Goal: Task Accomplishment & Management: Complete application form

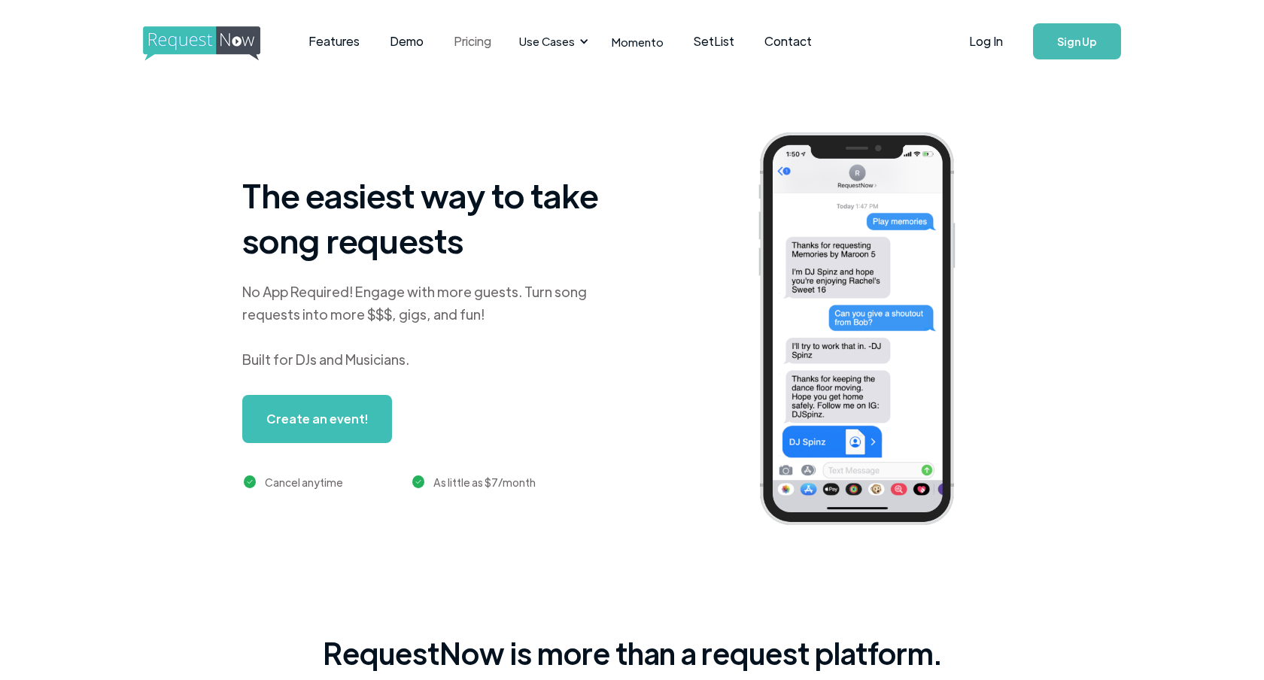
click at [475, 40] on link "Pricing" at bounding box center [473, 41] width 68 height 47
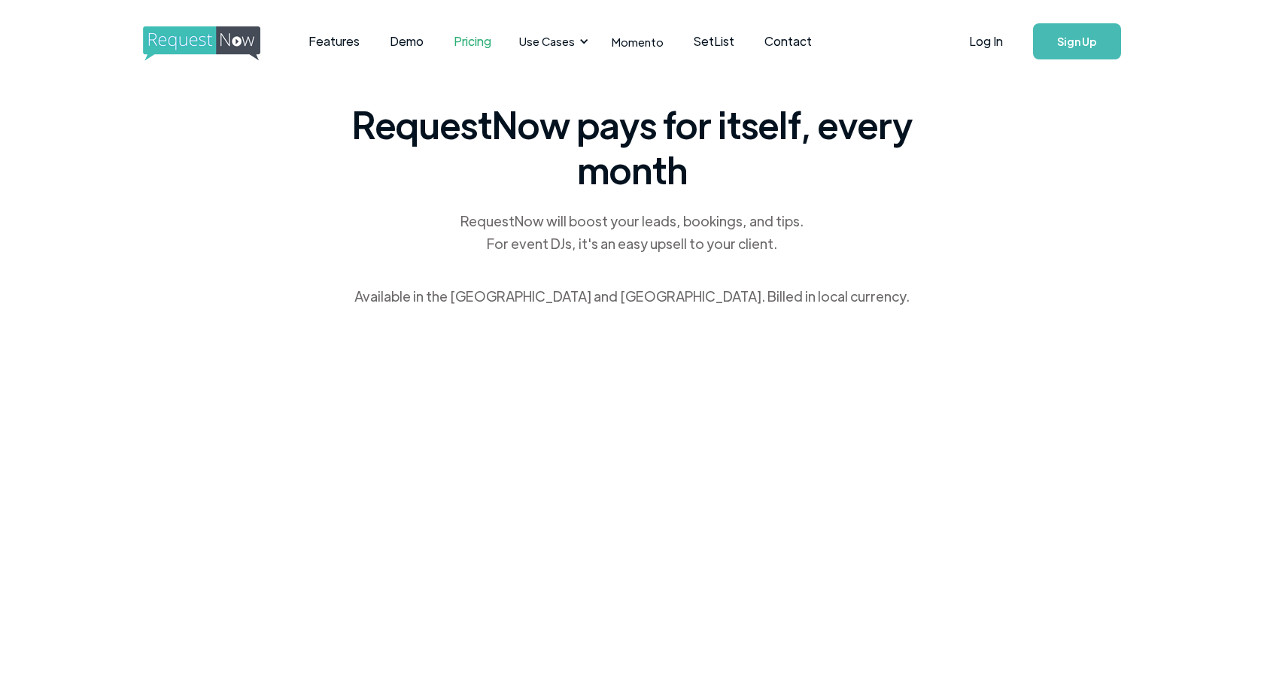
click at [1085, 39] on link "Sign Up" at bounding box center [1077, 41] width 88 height 36
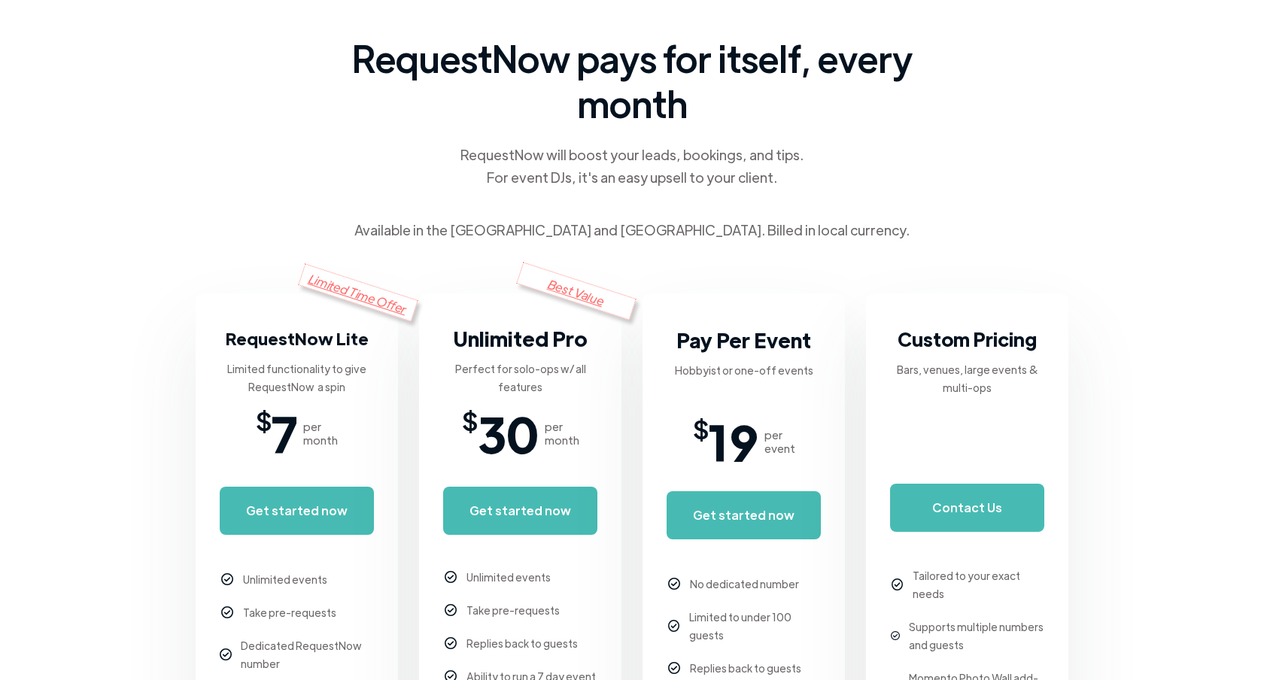
scroll to position [67, 0]
click at [935, 268] on div "RequestNow pays for itself, every month RequestNow will boost your leads, booki…" at bounding box center [632, 245] width 873 height 458
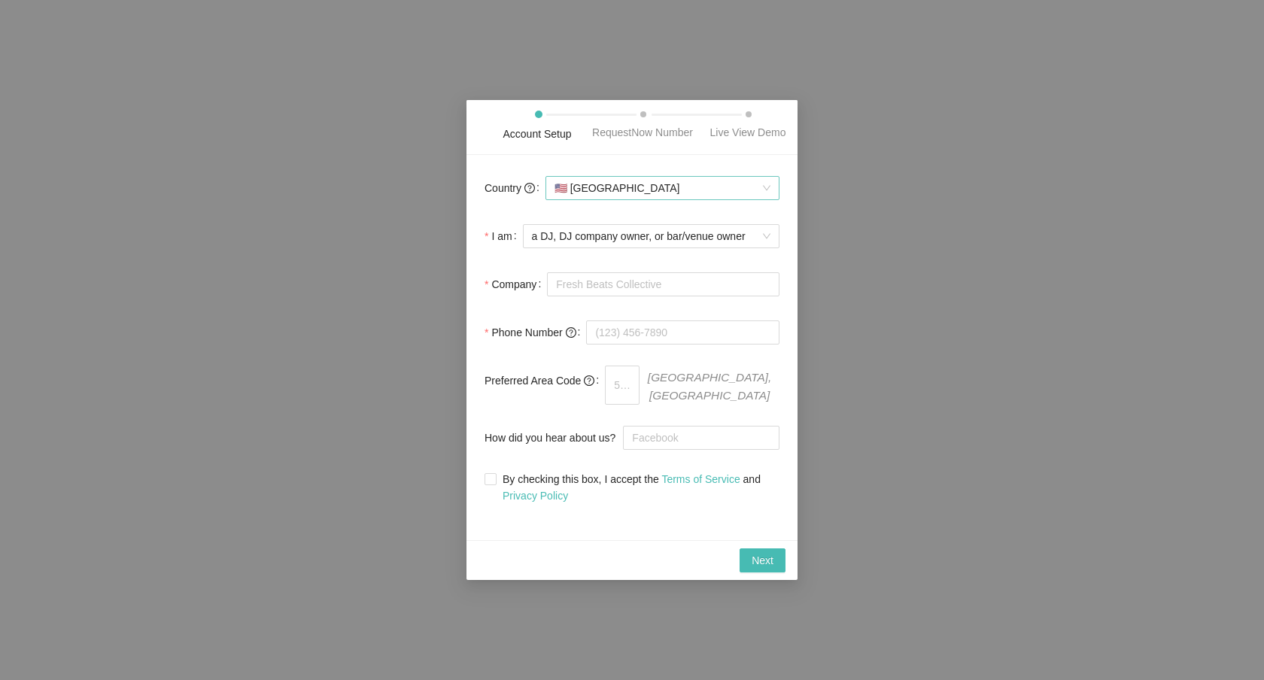
click at [747, 199] on span "🇺🇸 [GEOGRAPHIC_DATA]" at bounding box center [663, 188] width 216 height 23
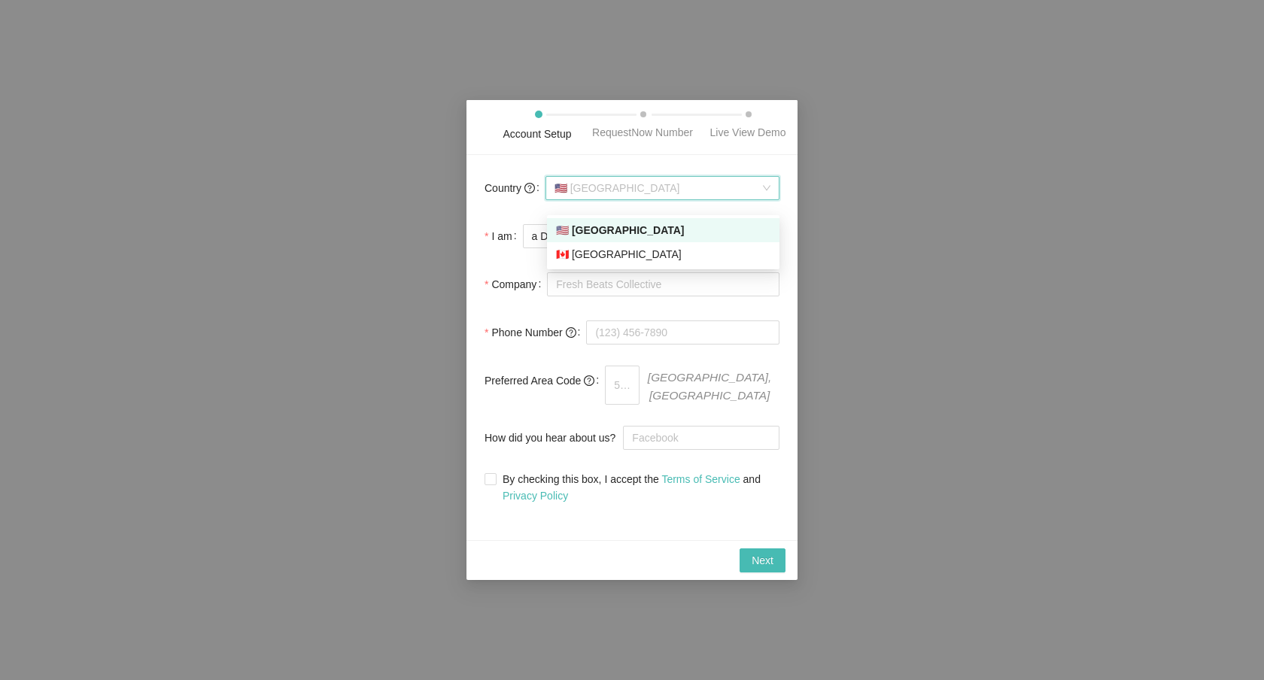
click at [497, 155] on div "Account Setup RequestNow Number Live View Demo" at bounding box center [632, 127] width 331 height 55
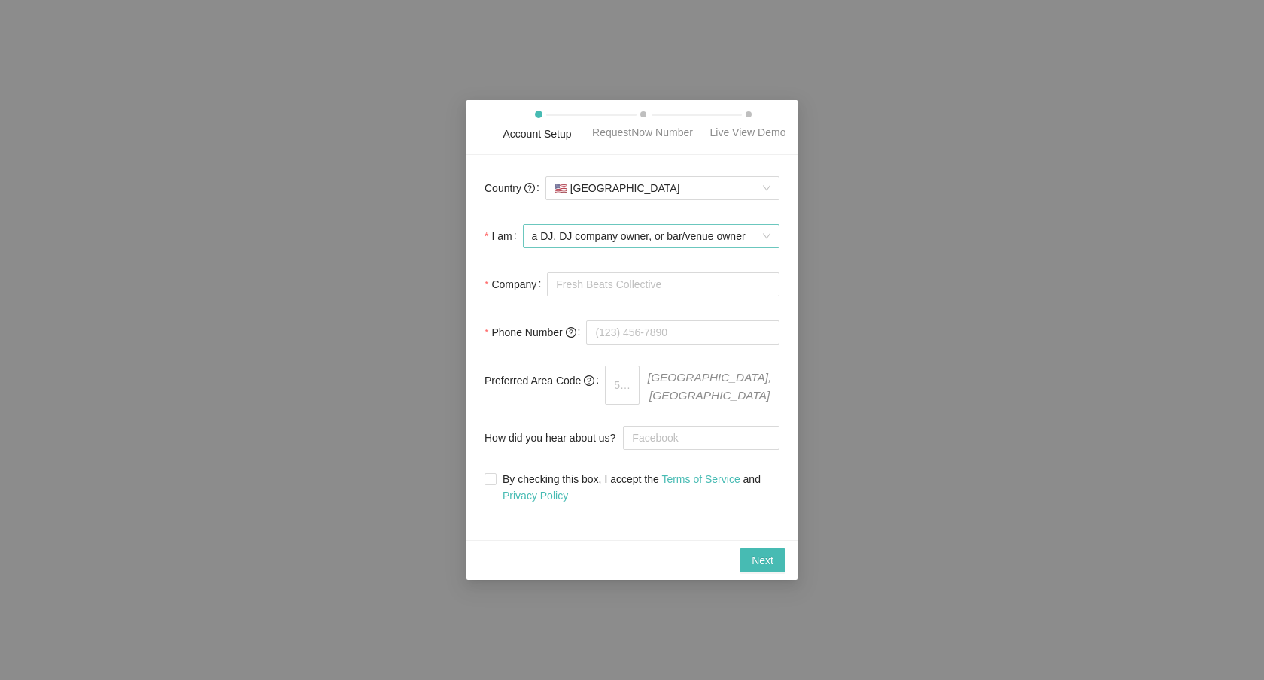
click at [697, 245] on span "a DJ, DJ company owner, or bar/venue owner" at bounding box center [651, 236] width 239 height 23
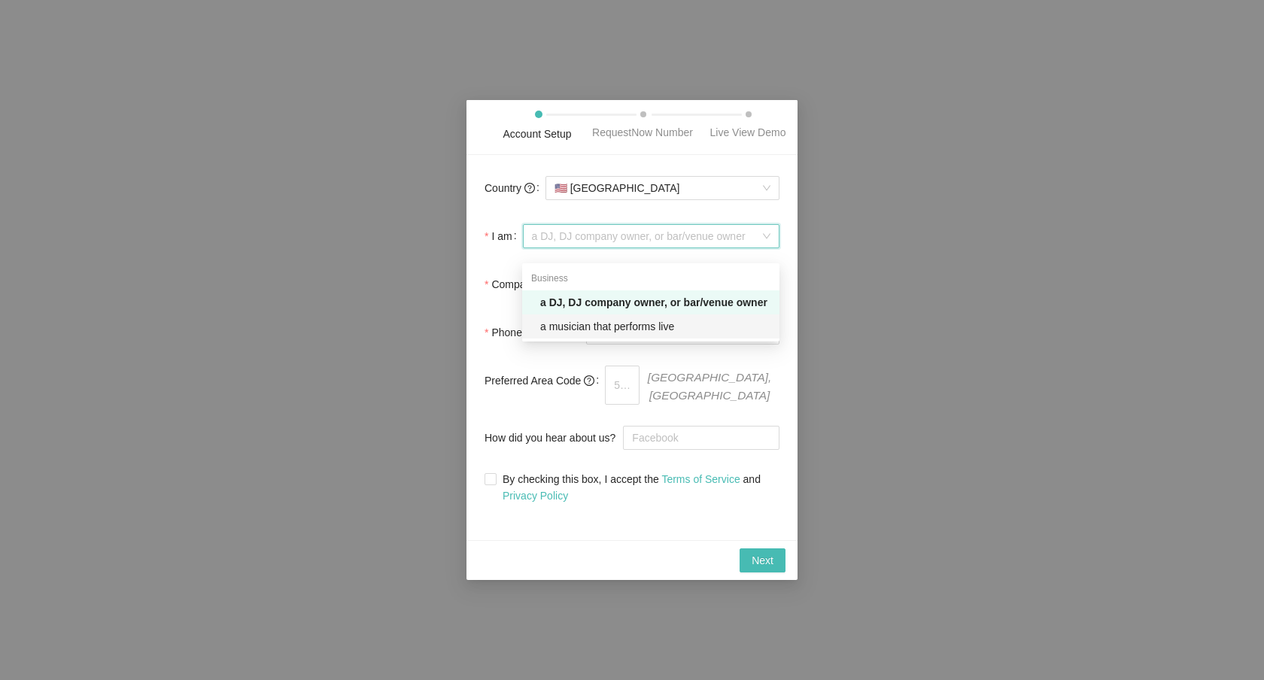
click at [473, 355] on div "Country 🇺🇸 [GEOGRAPHIC_DATA] I am a DJ, DJ company owner, or bar/venue owner Co…" at bounding box center [632, 347] width 331 height 385
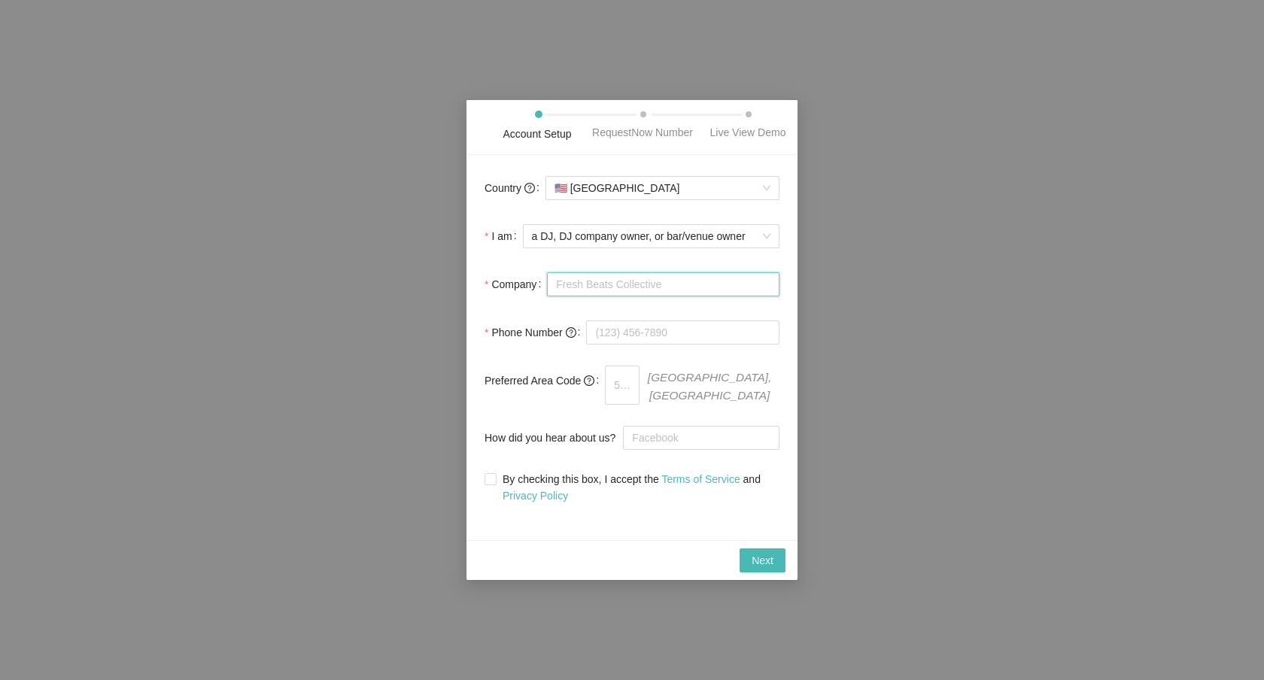
click at [607, 297] on input "Company" at bounding box center [663, 284] width 233 height 24
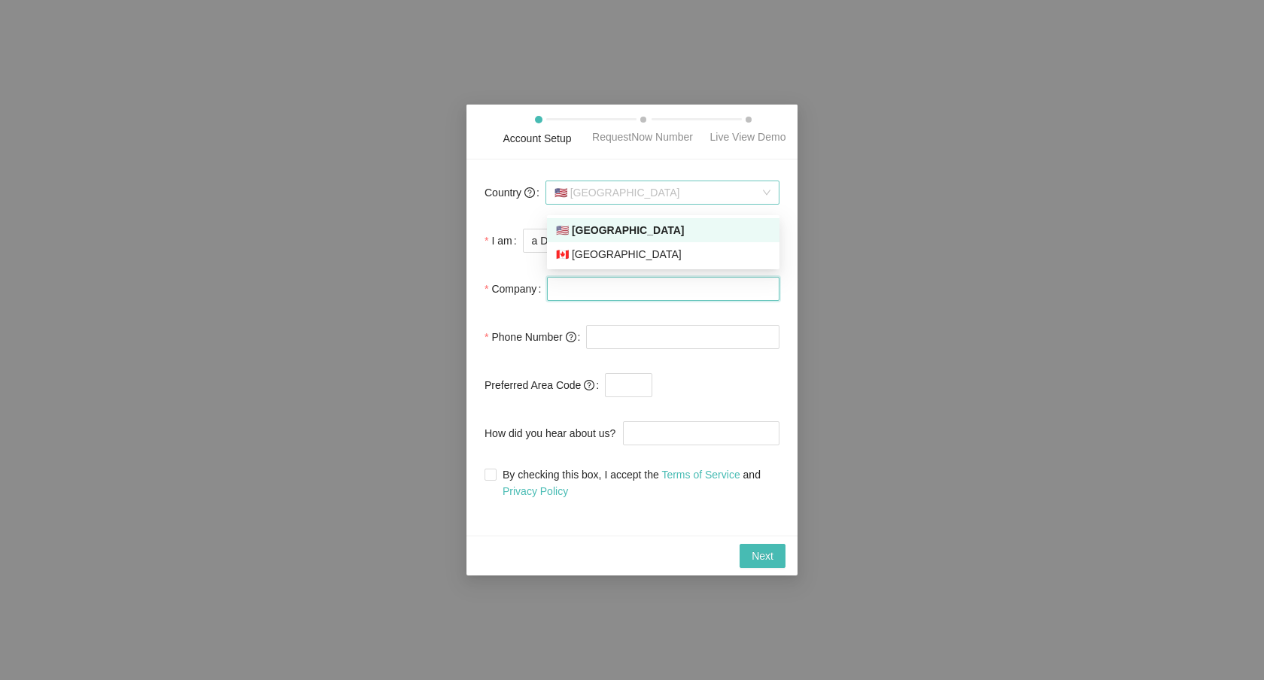
click at [762, 202] on span "🇺🇸 [GEOGRAPHIC_DATA]" at bounding box center [663, 192] width 216 height 23
click at [665, 198] on span "🇺🇸 [GEOGRAPHIC_DATA]" at bounding box center [663, 192] width 216 height 23
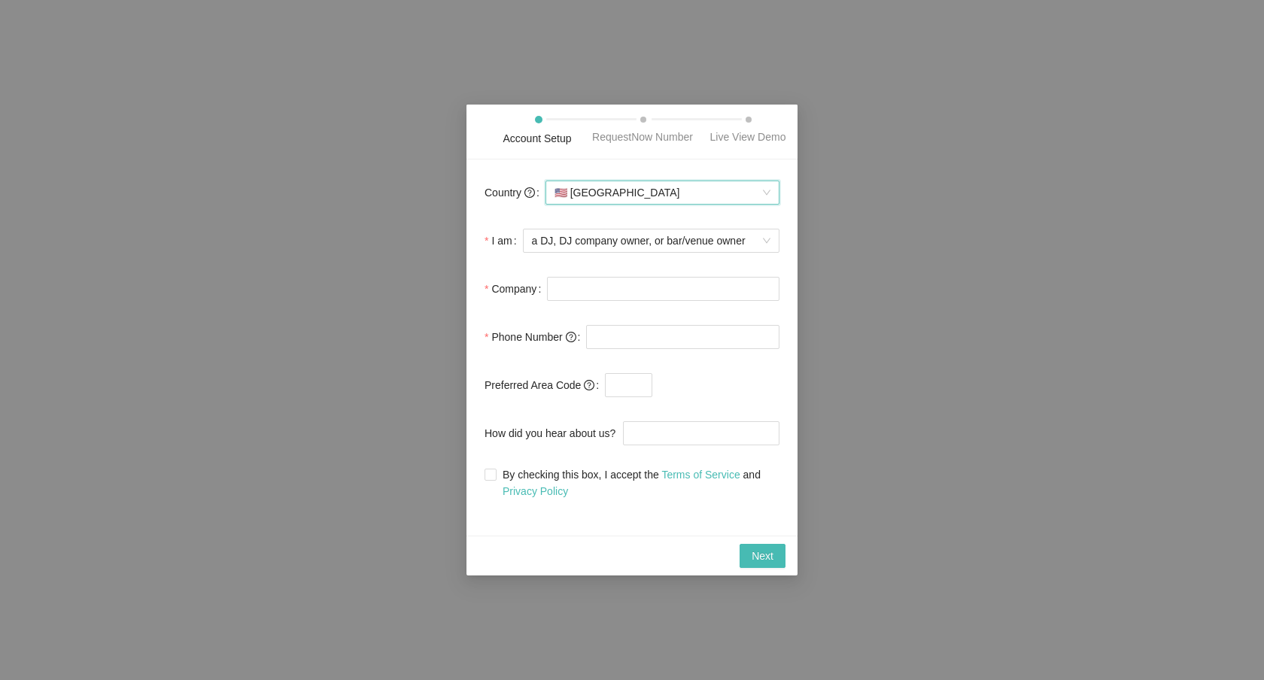
click at [665, 198] on span "🇺🇸 [GEOGRAPHIC_DATA]" at bounding box center [663, 192] width 216 height 23
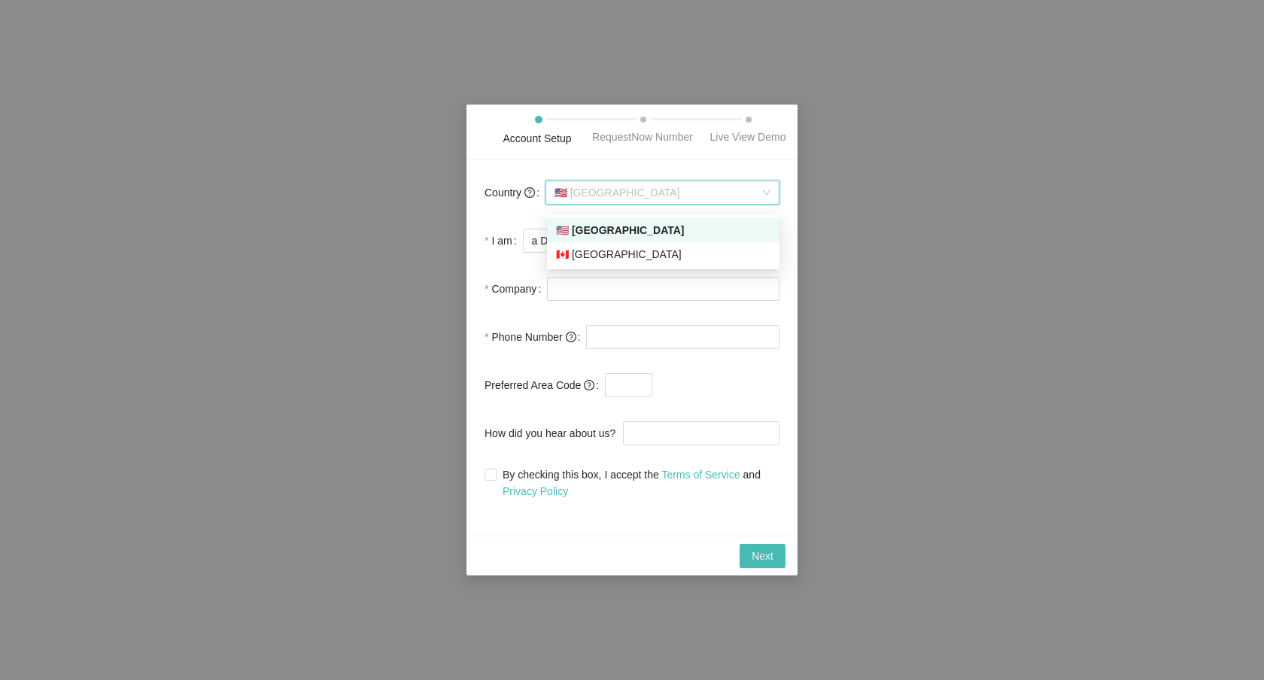
click at [888, 259] on div "Account Setup RequestNow Number Live View Demo Country 🇺🇸 [GEOGRAPHIC_DATA] I a…" at bounding box center [632, 340] width 1264 height 680
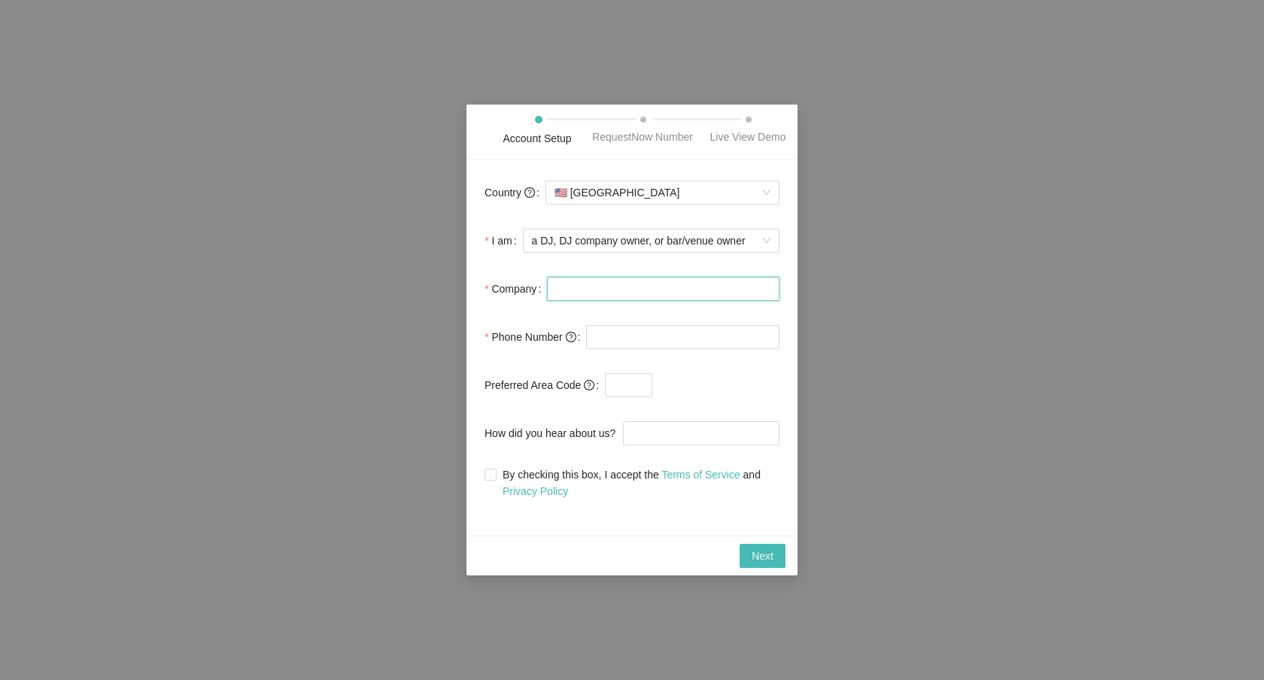
click at [645, 285] on input "Company" at bounding box center [663, 289] width 233 height 24
type input "818 Studio"
click at [609, 348] on input "tel" at bounding box center [682, 337] width 193 height 24
type input "+263 77 973 0602"
click at [622, 397] on input "text" at bounding box center [628, 385] width 47 height 24
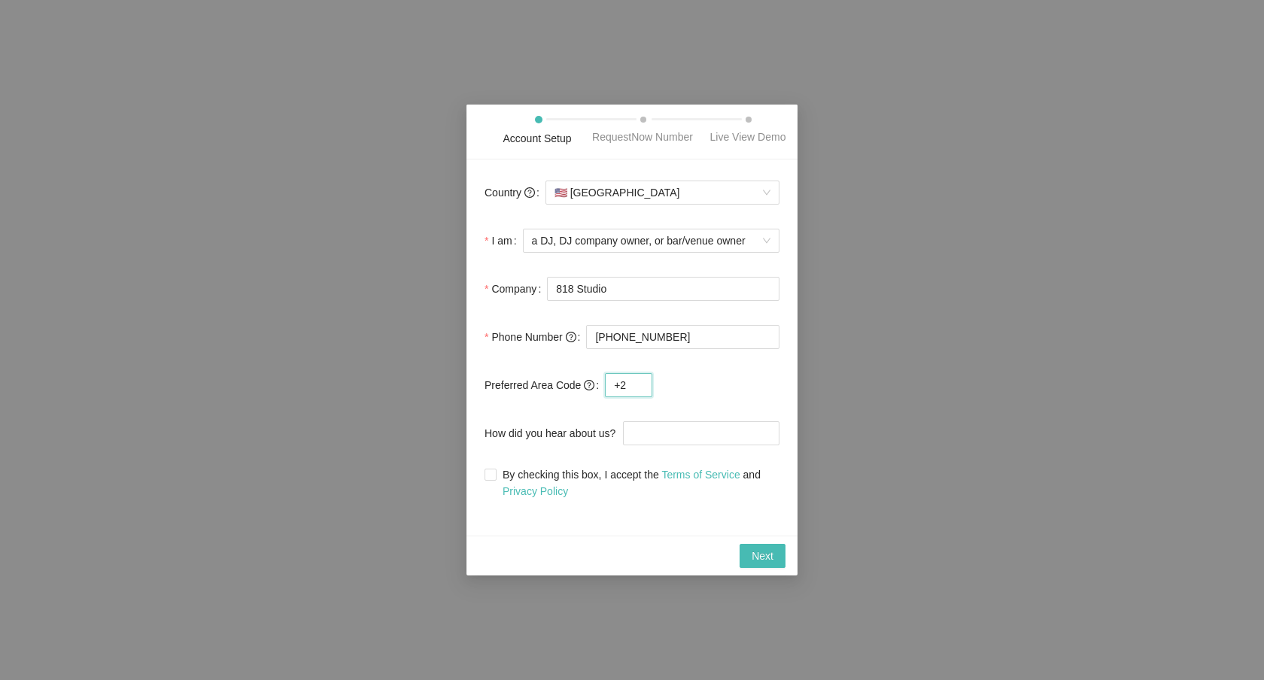
type input "+"
type input "263"
click at [671, 446] on input "How did you hear about us?" at bounding box center [701, 433] width 157 height 24
click at [483, 481] on div "Country 🇺🇸 United States I am a DJ, DJ company owner, or bar/venue owner Compan…" at bounding box center [632, 348] width 331 height 376
click at [491, 479] on input "By checking this box, I accept the Terms of Service and Privacy Policy" at bounding box center [490, 474] width 11 height 11
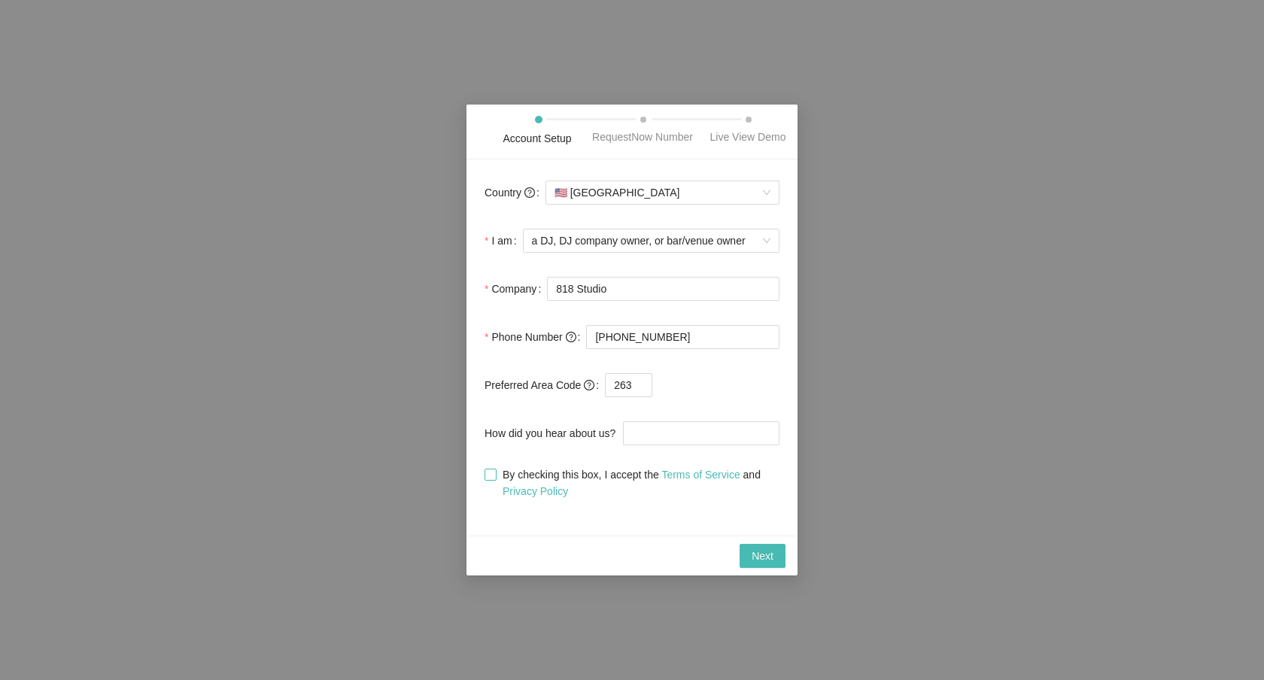
checkbox input "true"
click at [679, 440] on input "How did you hear about us?" at bounding box center [701, 433] width 157 height 24
type input "A"
click at [748, 443] on input "Youtube video by crack hackers" at bounding box center [701, 433] width 157 height 24
type input "Youtube video by Crate hackers"
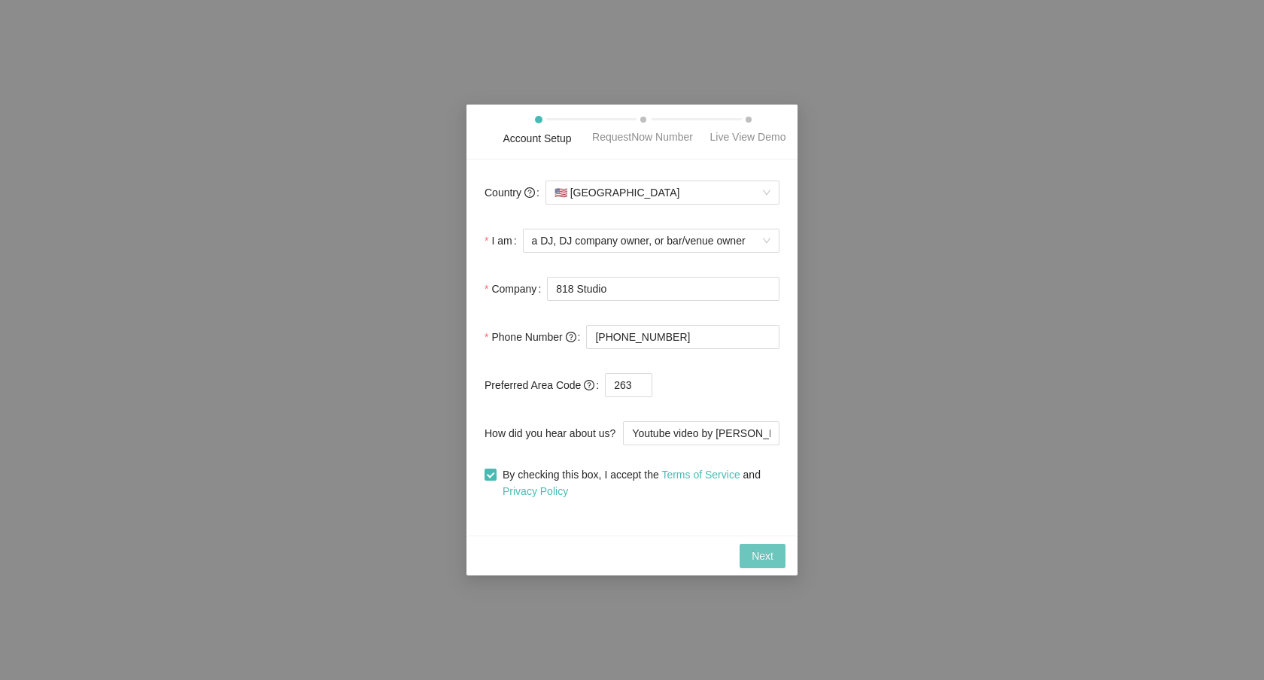
click at [773, 558] on span "Next" at bounding box center [763, 556] width 22 height 17
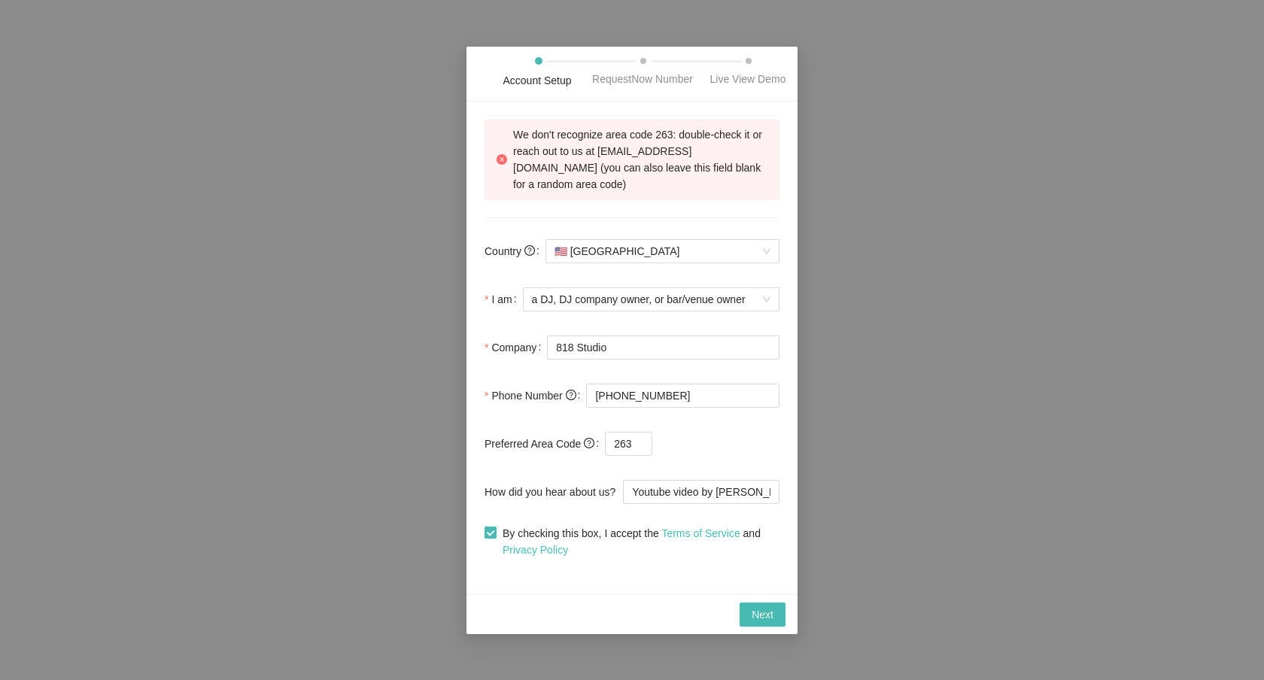
click at [491, 537] on input "By checking this box, I accept the Terms of Service and Privacy Policy" at bounding box center [490, 532] width 11 height 11
checkbox input "false"
click at [981, 105] on div "Account Setup RequestNow Number Live View Demo We don't recognize area code 263…" at bounding box center [632, 340] width 1264 height 680
